Goal: Information Seeking & Learning: Learn about a topic

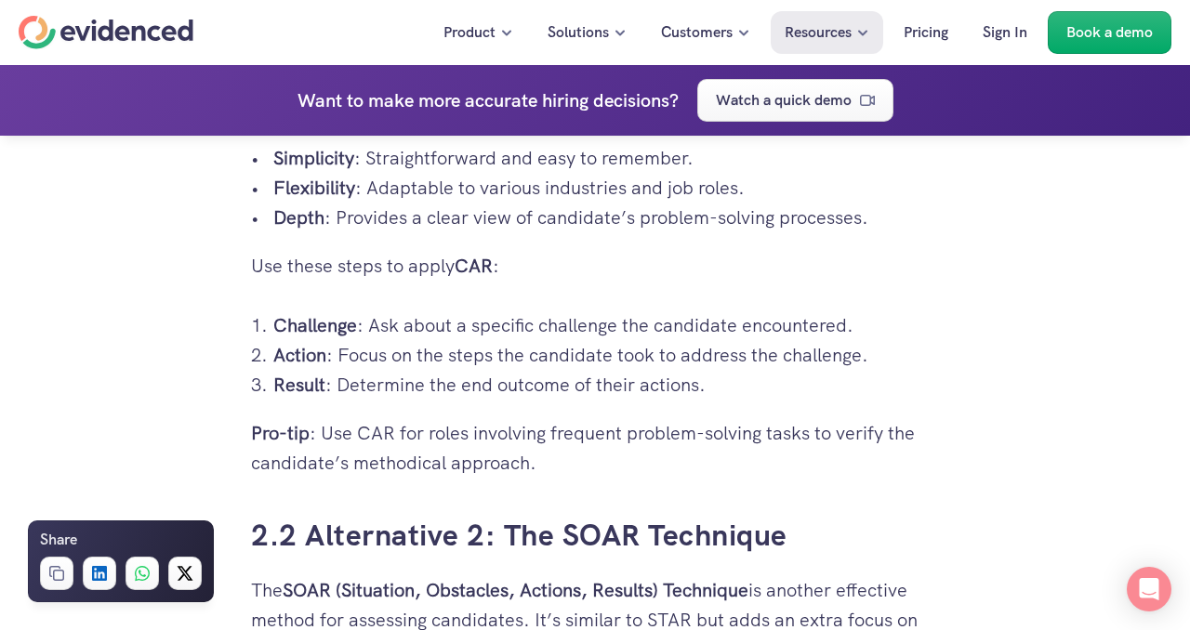
scroll to position [3558, 0]
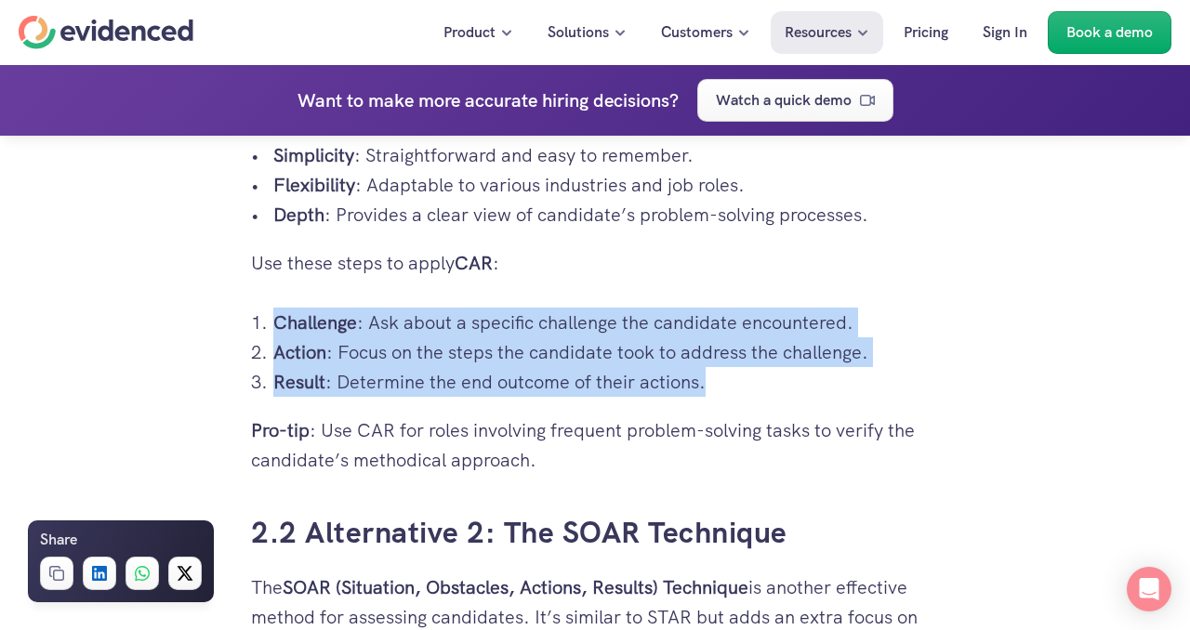
drag, startPoint x: 245, startPoint y: 317, endPoint x: 855, endPoint y: 403, distance: 615.8
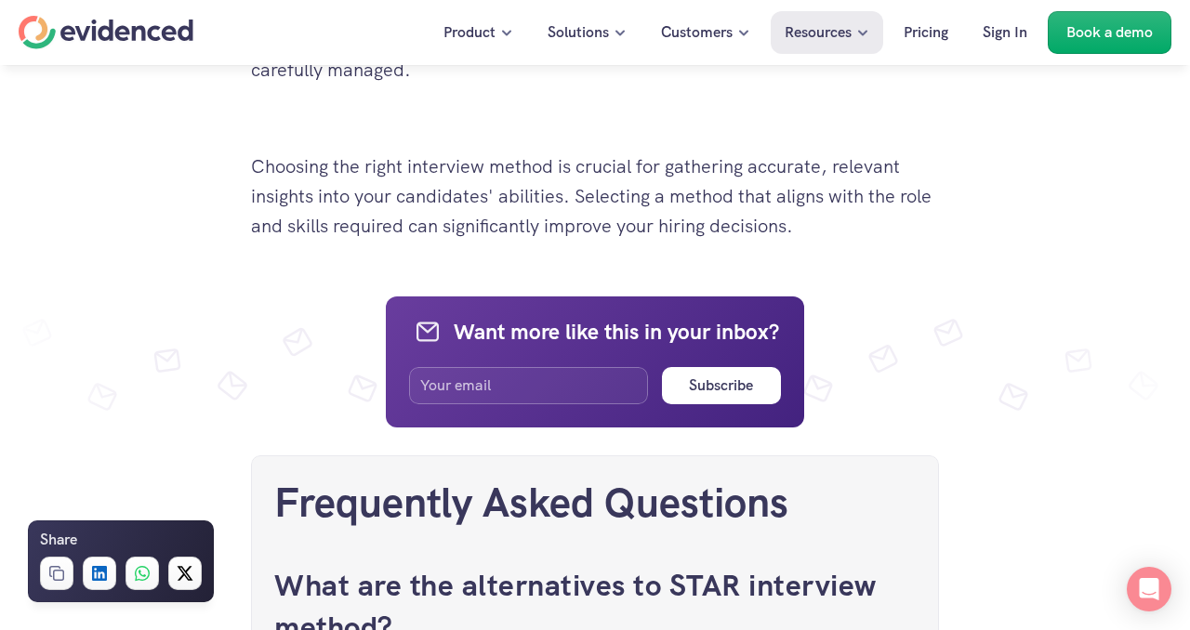
scroll to position [9873, 0]
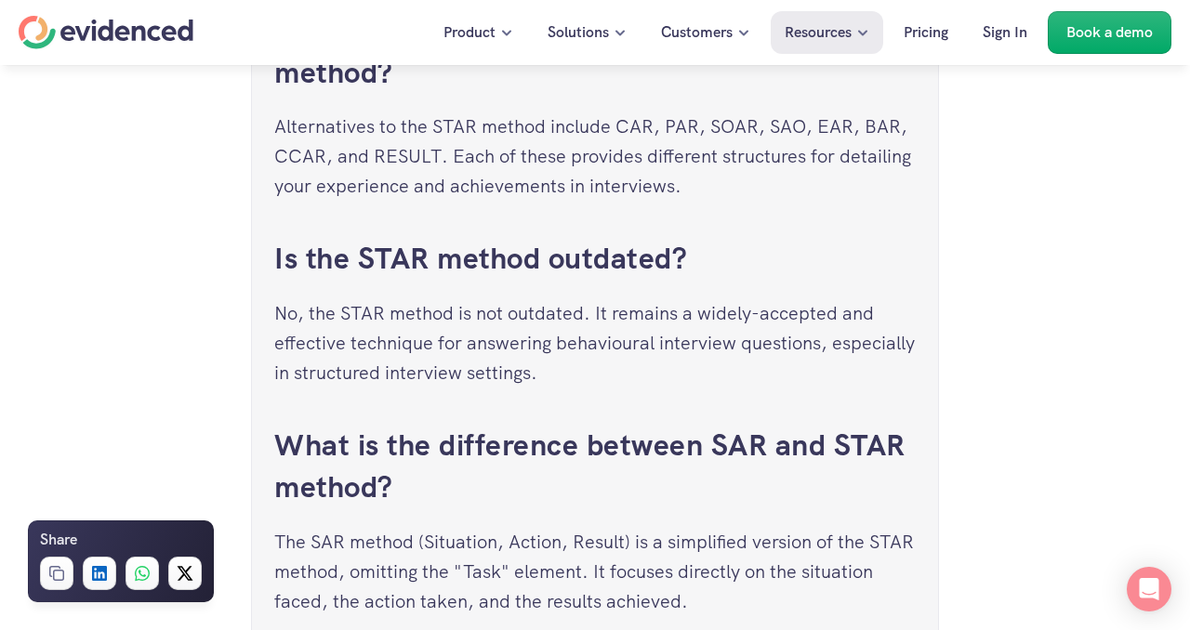
scroll to position [10287, 0]
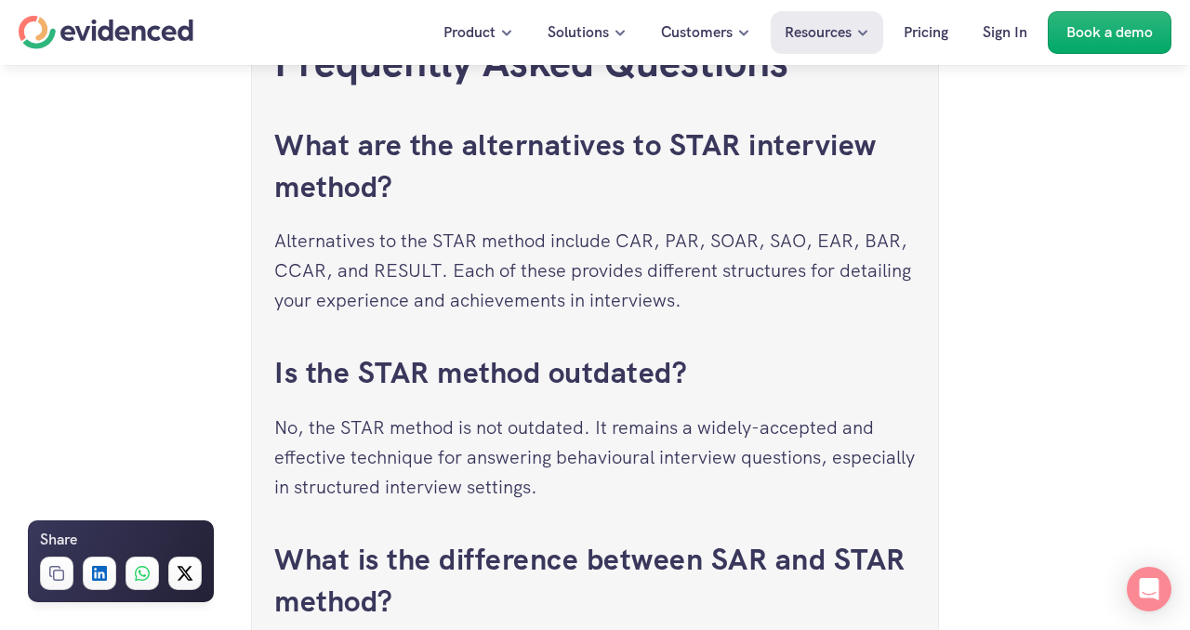
click at [677, 256] on p "Alternatives to the STAR method include CAR, PAR, SOAR, SAO, EAR, BAR, CCAR, an…" at bounding box center [594, 270] width 641 height 89
click at [678, 271] on p "Alternatives to the STAR method include CAR, PAR, SOAR, SAO, EAR, BAR, CCAR, an…" at bounding box center [594, 270] width 641 height 89
copy p "PAR"
